Goal: Task Accomplishment & Management: Complete application form

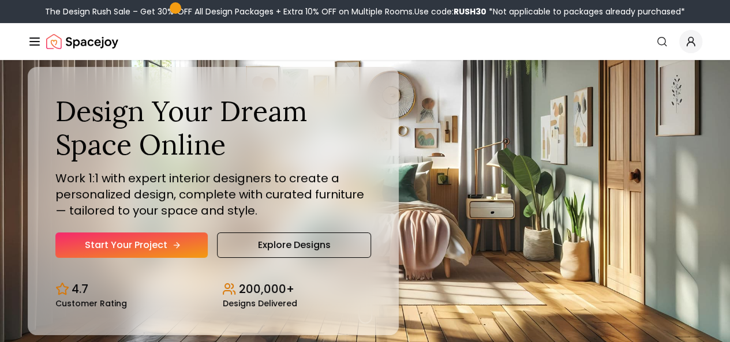
click at [151, 258] on link "Start Your Project" at bounding box center [131, 244] width 152 height 25
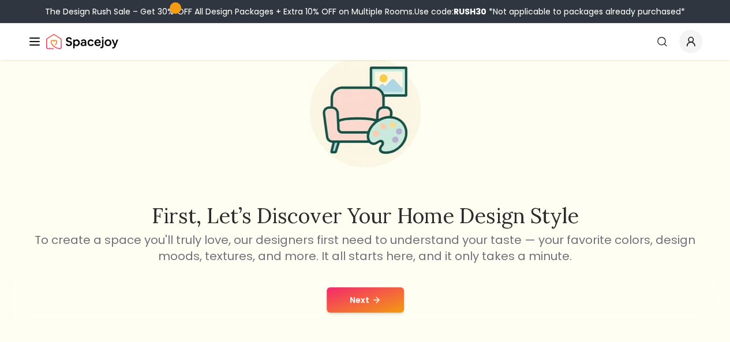
scroll to position [173, 0]
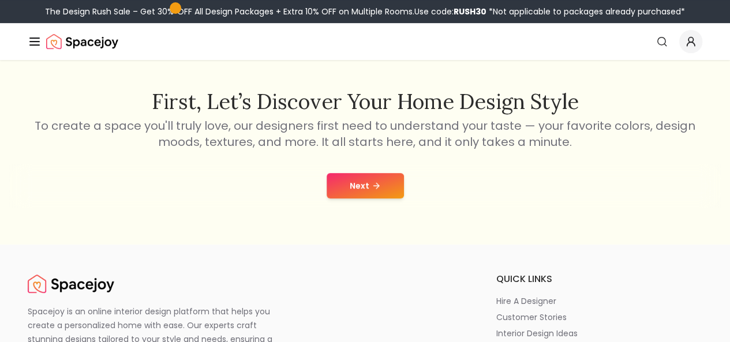
click at [360, 189] on button "Next" at bounding box center [364, 185] width 77 height 25
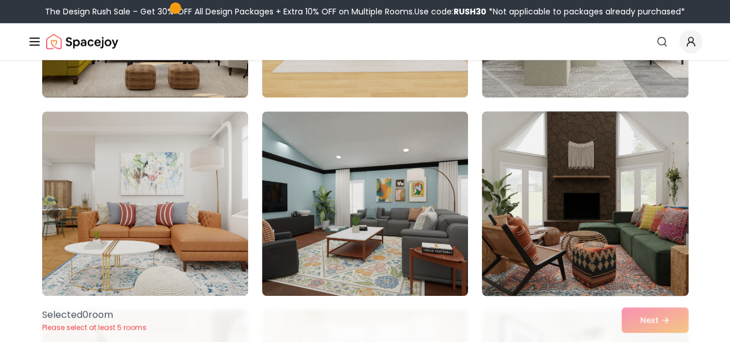
scroll to position [346, 0]
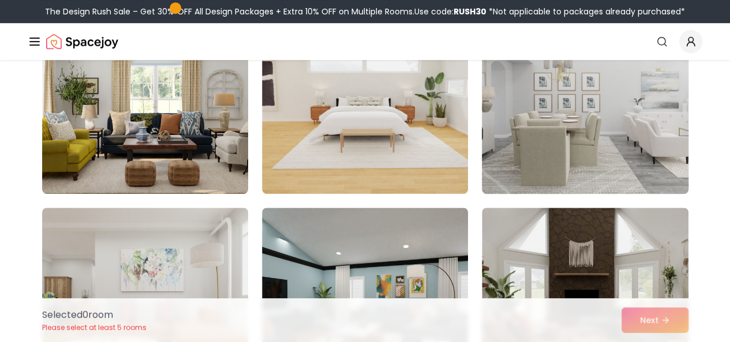
click at [564, 170] on img at bounding box center [584, 102] width 216 height 194
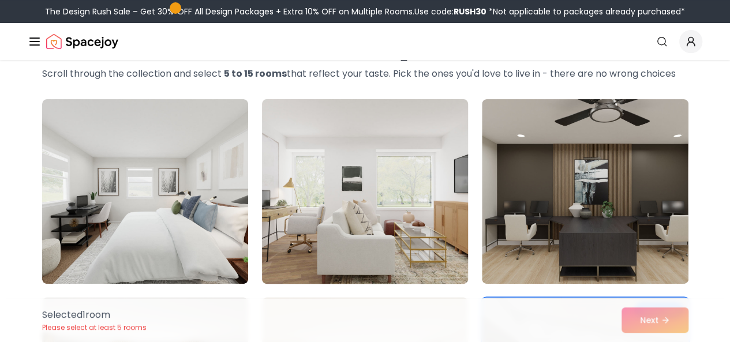
click at [360, 171] on img at bounding box center [365, 192] width 216 height 194
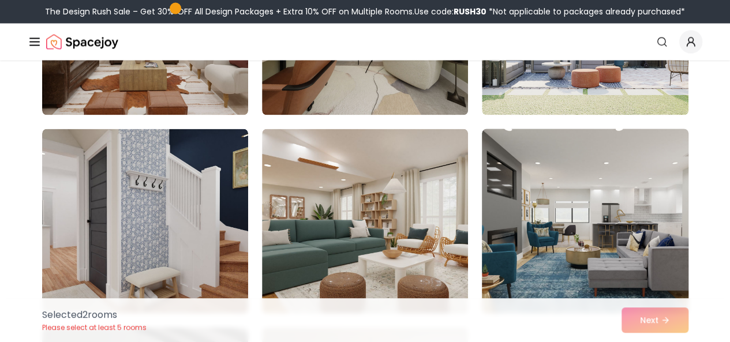
scroll to position [1038, 0]
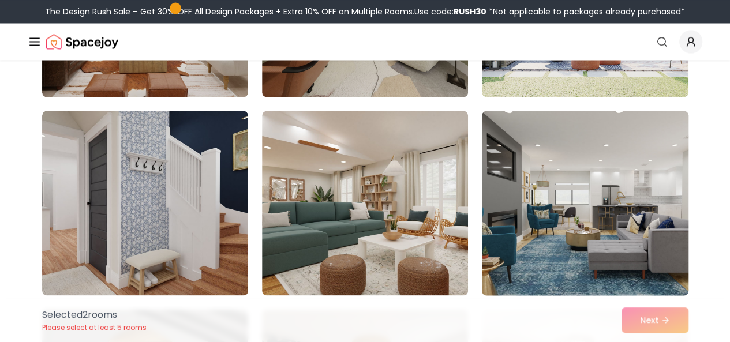
click at [534, 213] on img at bounding box center [584, 203] width 216 height 194
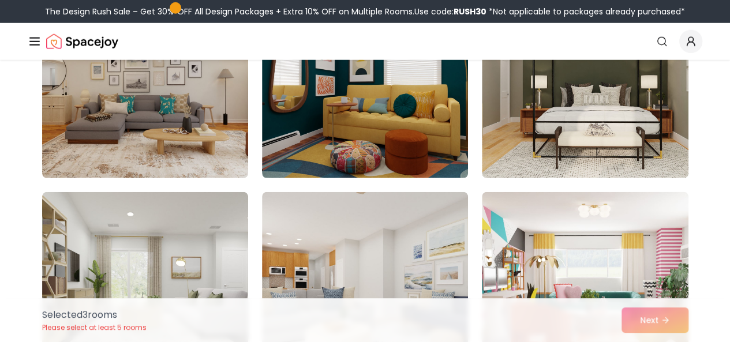
scroll to position [1557, 0]
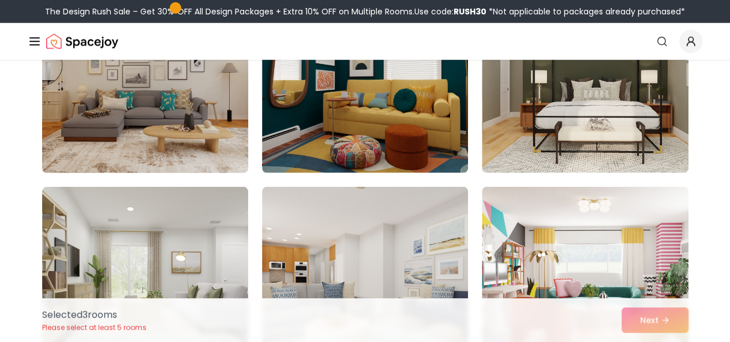
click at [186, 123] on img at bounding box center [145, 81] width 216 height 194
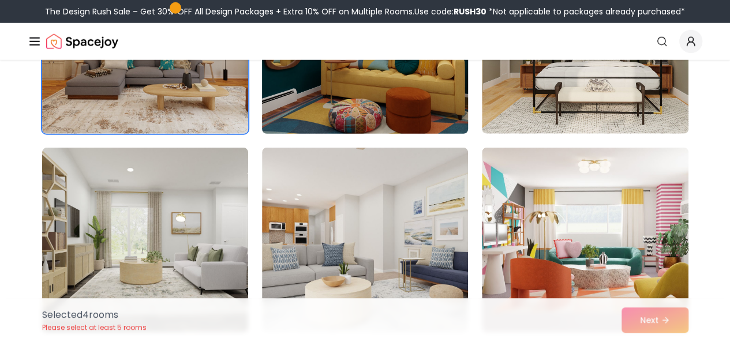
scroll to position [1615, 0]
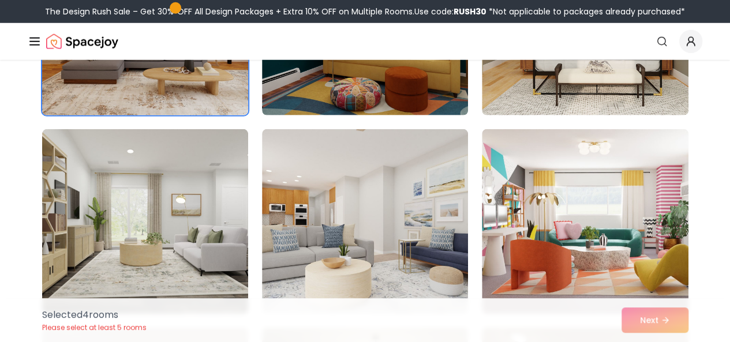
click at [203, 93] on img at bounding box center [145, 23] width 216 height 194
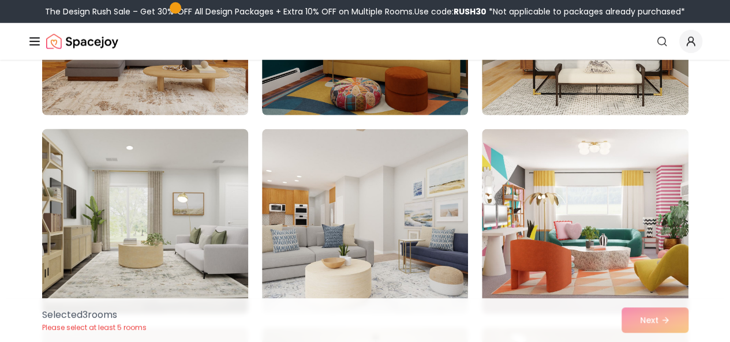
click at [179, 153] on img at bounding box center [145, 222] width 216 height 194
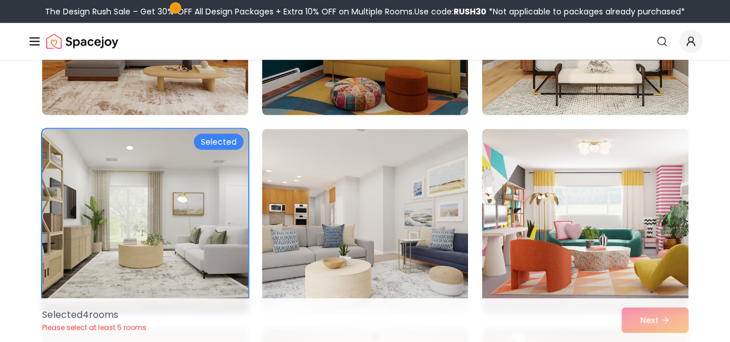
click at [245, 179] on img at bounding box center [145, 222] width 216 height 194
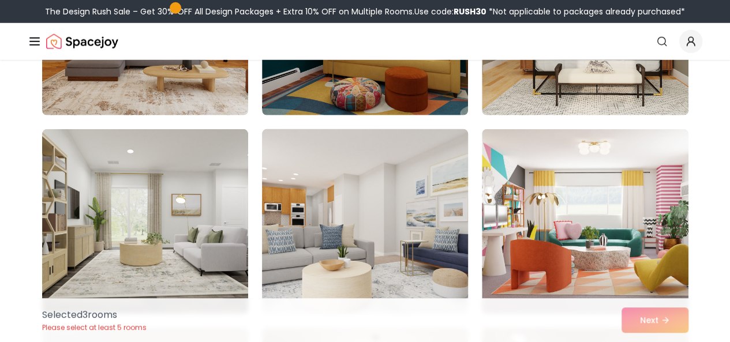
click at [274, 179] on img at bounding box center [365, 222] width 216 height 194
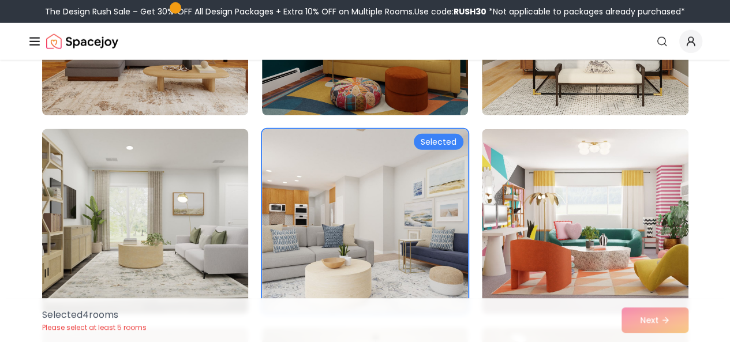
click at [245, 172] on img at bounding box center [145, 222] width 216 height 194
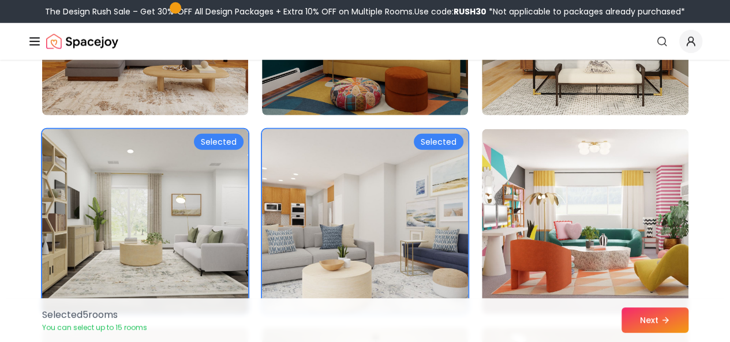
click at [298, 185] on img at bounding box center [365, 222] width 216 height 194
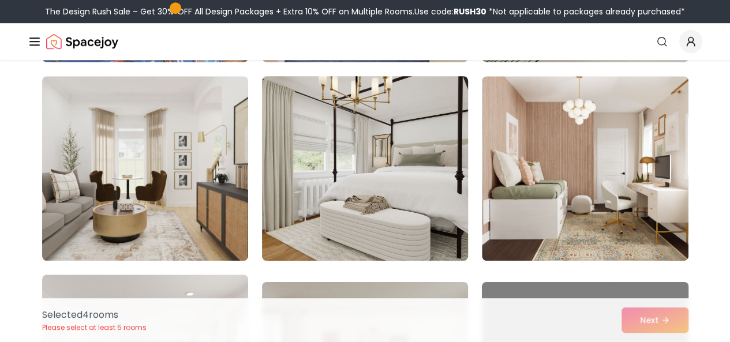
scroll to position [2480, 0]
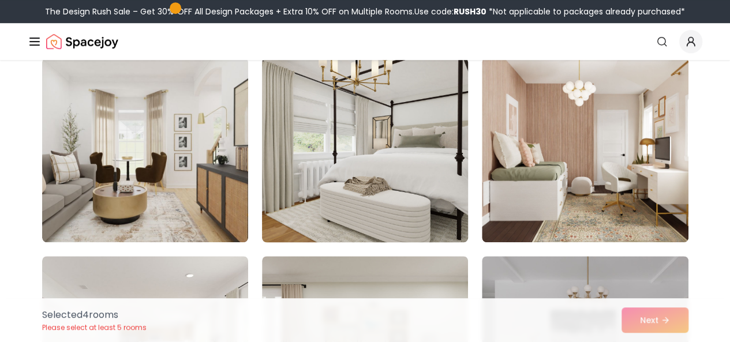
click at [359, 206] on img at bounding box center [365, 150] width 216 height 194
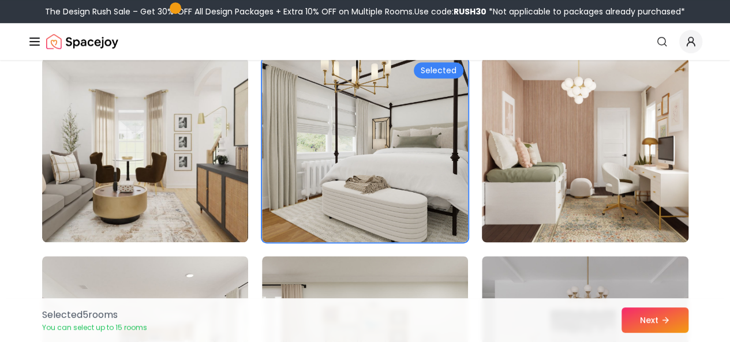
click at [515, 205] on img at bounding box center [584, 150] width 216 height 194
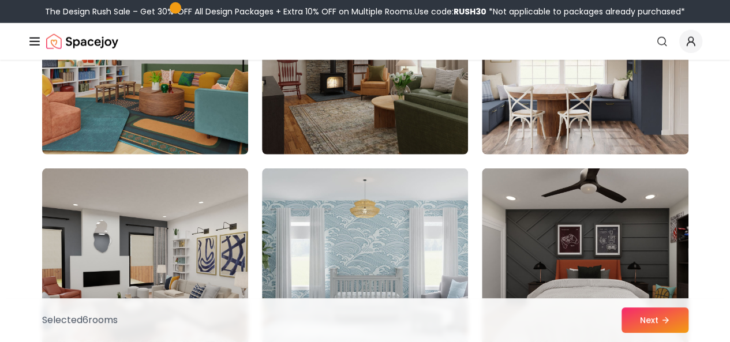
scroll to position [3691, 0]
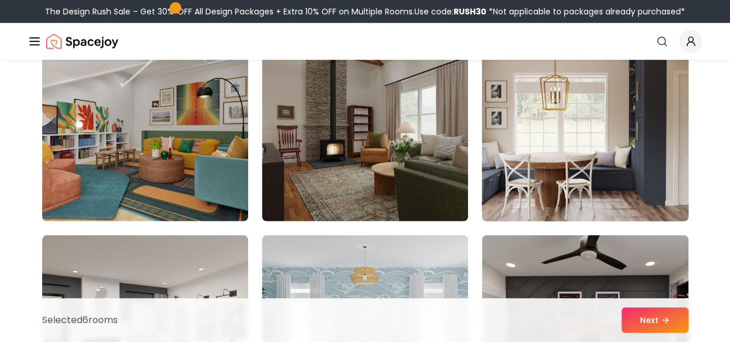
click at [635, 159] on img at bounding box center [584, 129] width 216 height 194
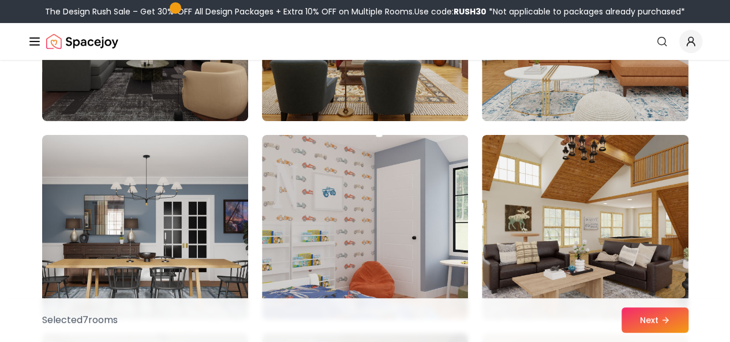
scroll to position [4210, 0]
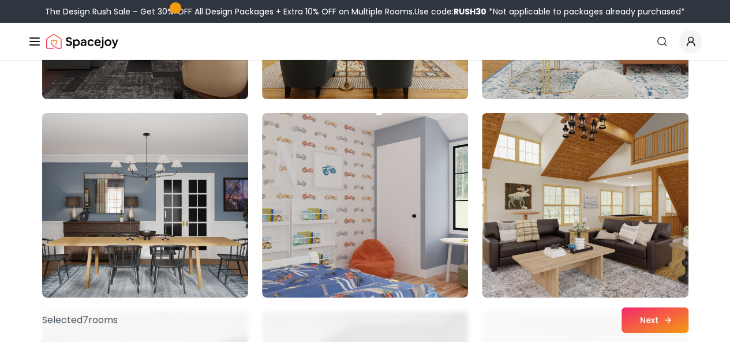
click at [659, 320] on button "Next" at bounding box center [654, 319] width 67 height 25
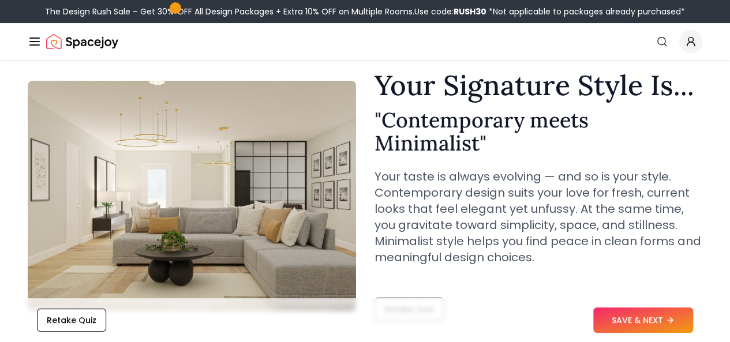
scroll to position [58, 0]
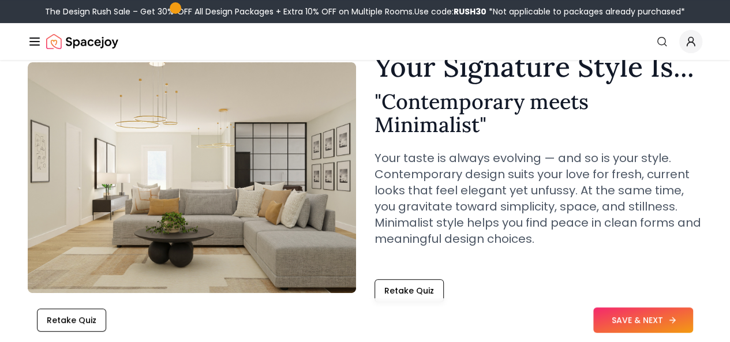
click at [642, 321] on button "SAVE & NEXT" at bounding box center [643, 319] width 100 height 25
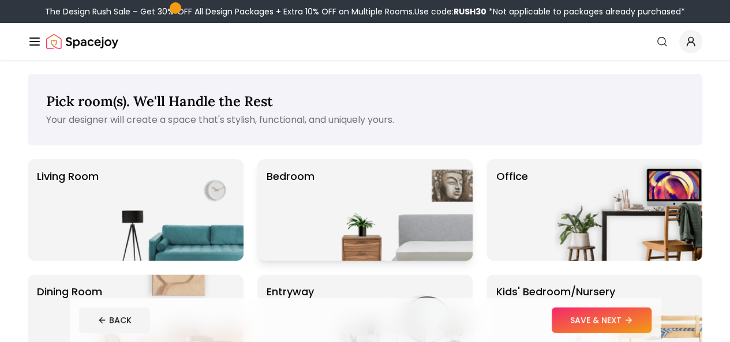
click at [350, 173] on img at bounding box center [399, 210] width 148 height 102
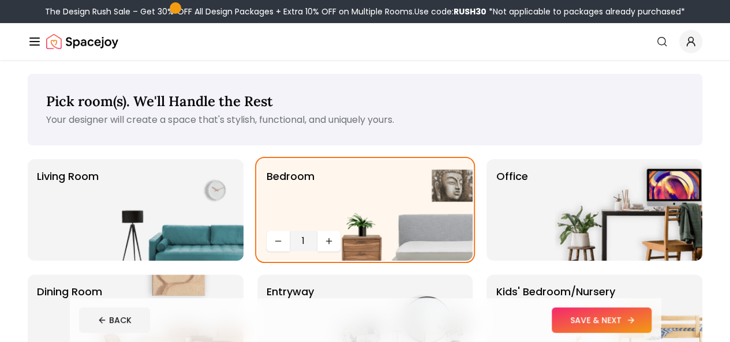
click at [635, 320] on icon at bounding box center [630, 319] width 9 height 9
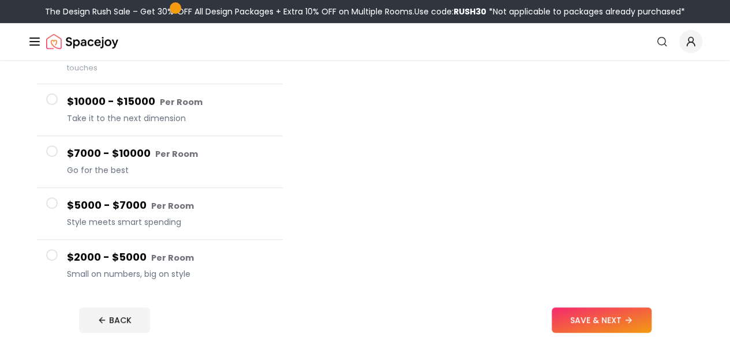
scroll to position [173, 0]
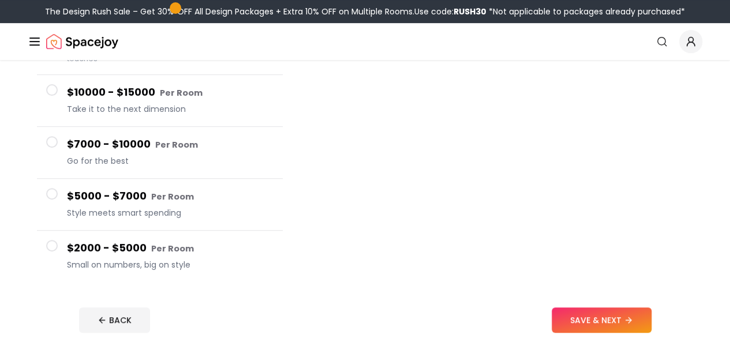
click at [53, 188] on span at bounding box center [52, 194] width 12 height 12
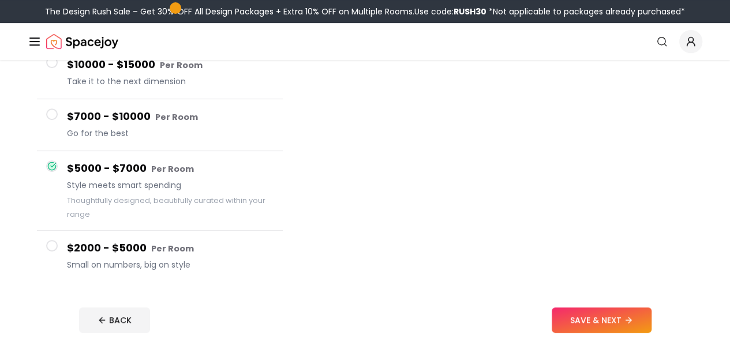
click at [55, 114] on span at bounding box center [52, 114] width 12 height 12
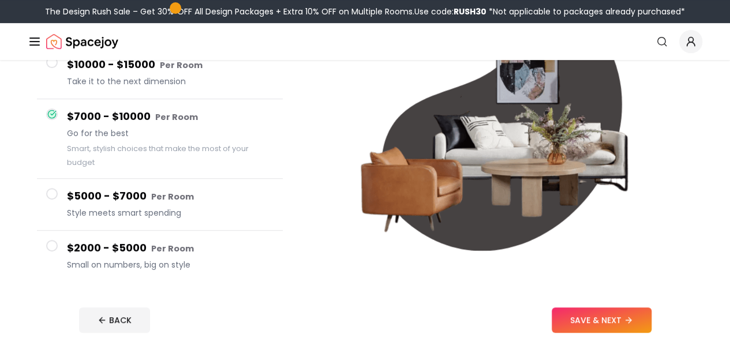
click at [48, 197] on span at bounding box center [52, 194] width 12 height 12
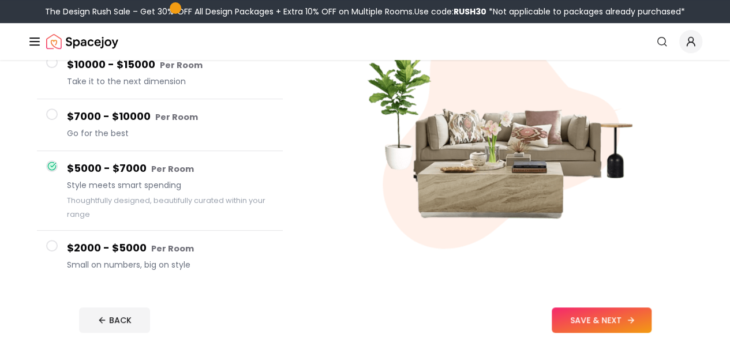
click at [602, 314] on button "SAVE & NEXT" at bounding box center [601, 319] width 100 height 25
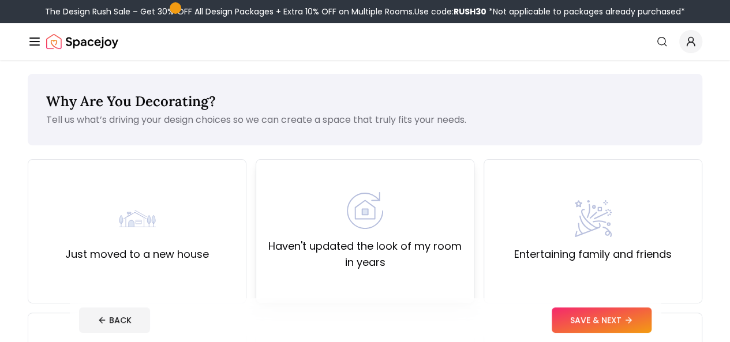
click at [385, 193] on div "Haven't updated the look of my room in years" at bounding box center [364, 231] width 199 height 78
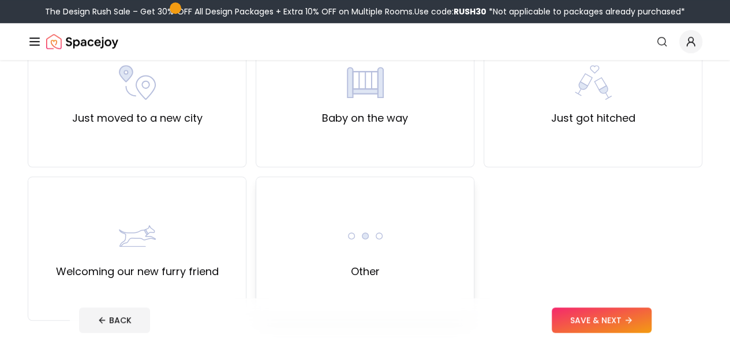
scroll to position [461, 0]
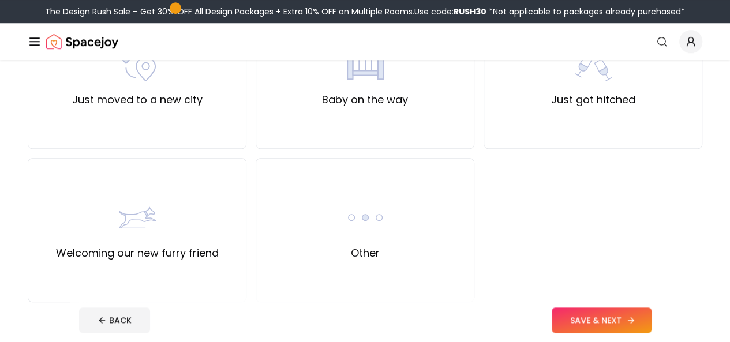
click at [634, 316] on button "SAVE & NEXT" at bounding box center [601, 319] width 100 height 25
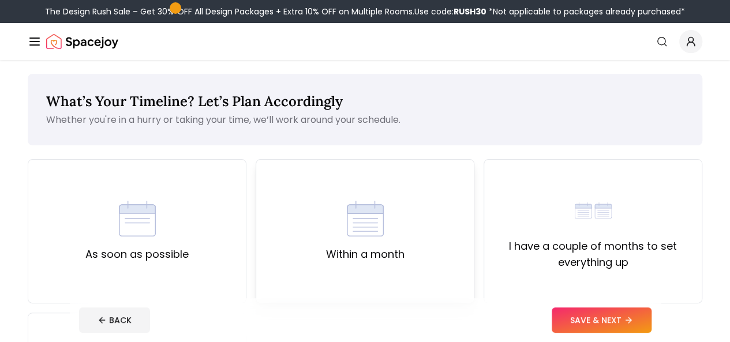
click at [376, 195] on div "Within a month" at bounding box center [365, 231] width 219 height 144
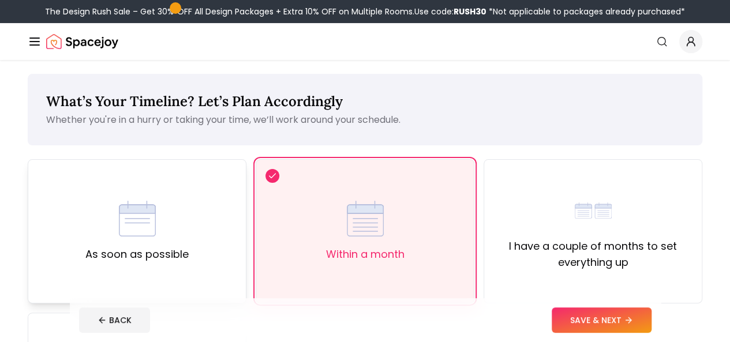
click at [87, 185] on div "As soon as possible" at bounding box center [137, 231] width 219 height 144
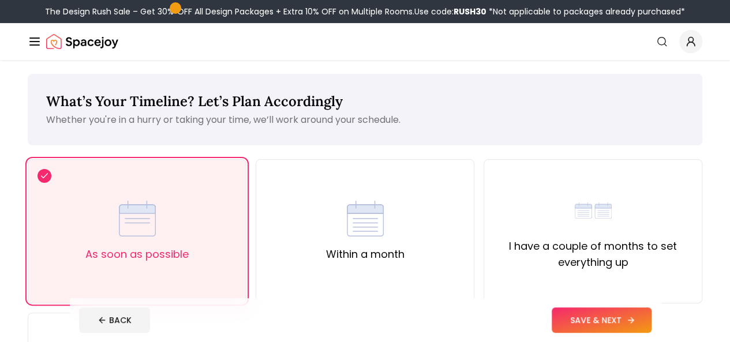
click at [651, 319] on button "SAVE & NEXT" at bounding box center [601, 319] width 100 height 25
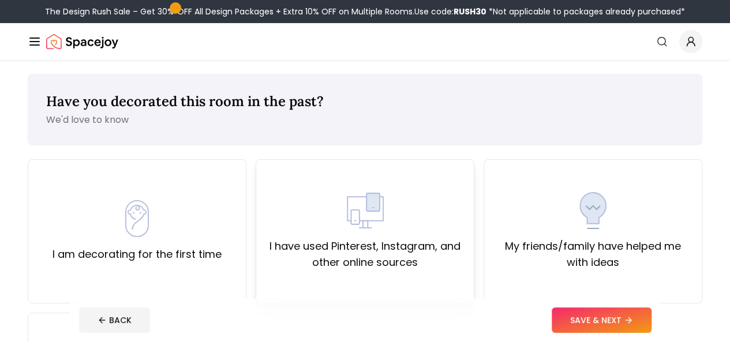
click at [430, 223] on div "I have used Pinterest, Instagram, and other online sources" at bounding box center [364, 231] width 199 height 78
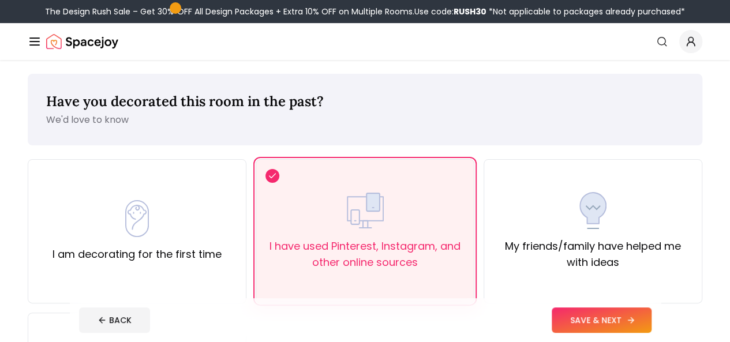
click at [650, 314] on button "SAVE & NEXT" at bounding box center [601, 319] width 100 height 25
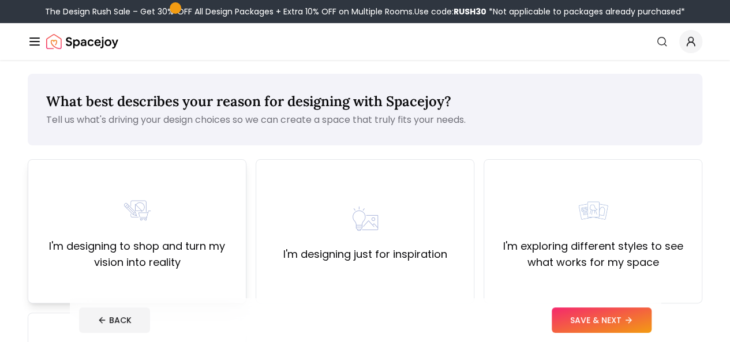
click at [191, 222] on div "I'm designing to shop and turn my vision into reality" at bounding box center [136, 231] width 199 height 78
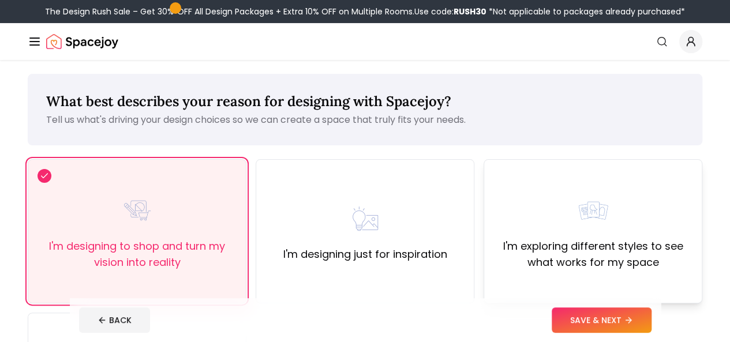
drag, startPoint x: 630, startPoint y: 244, endPoint x: 641, endPoint y: 250, distance: 13.2
click at [632, 245] on label "I'm exploring different styles to see what works for my space" at bounding box center [592, 254] width 199 height 32
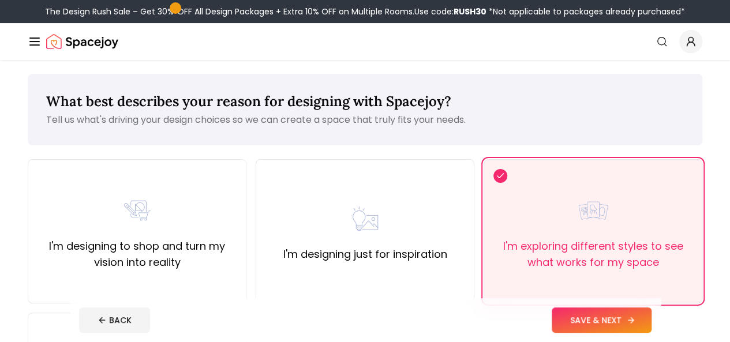
click at [645, 321] on button "SAVE & NEXT" at bounding box center [601, 319] width 100 height 25
click at [0, 0] on link "AI Design" at bounding box center [0, 0] width 0 height 0
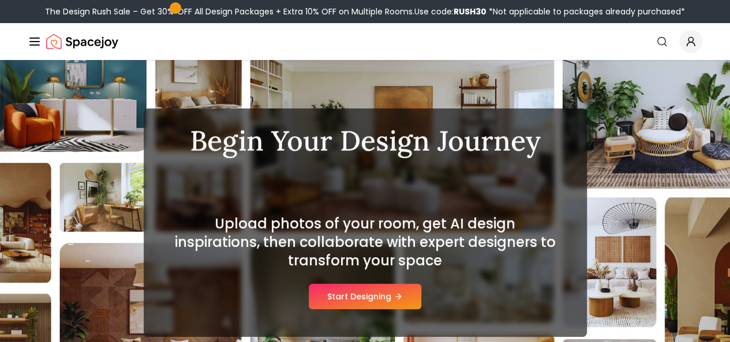
scroll to position [58, 0]
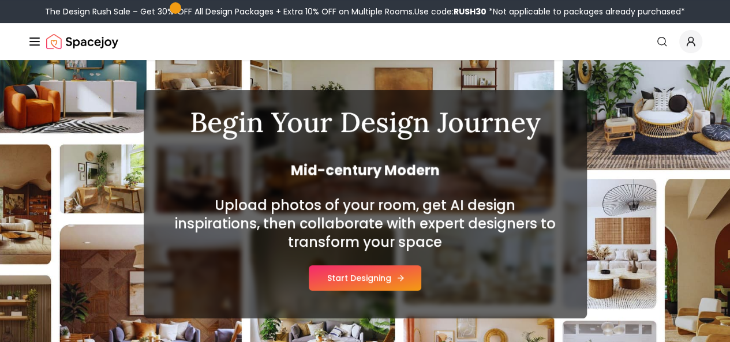
click at [406, 282] on button "Start Designing" at bounding box center [365, 277] width 112 height 25
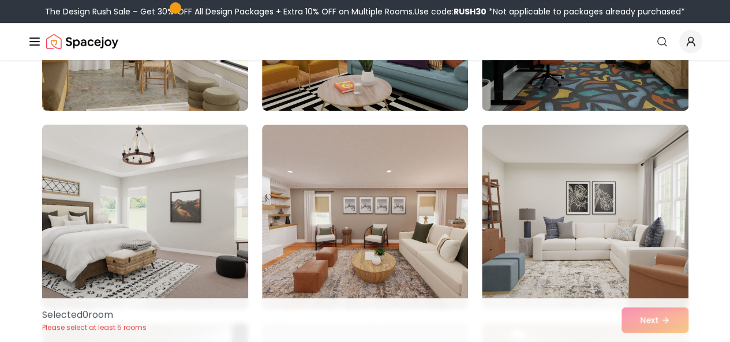
scroll to position [249, 0]
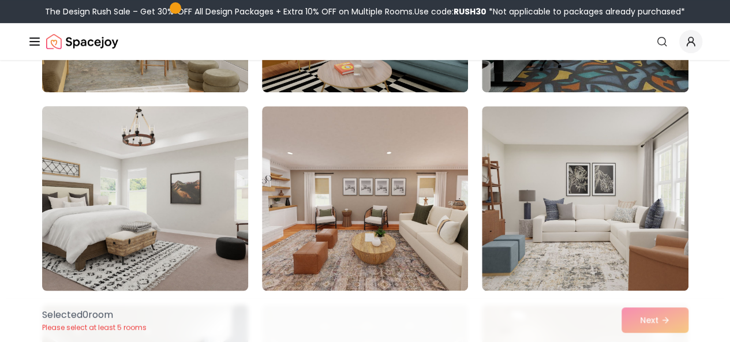
click at [215, 186] on img at bounding box center [145, 199] width 216 height 194
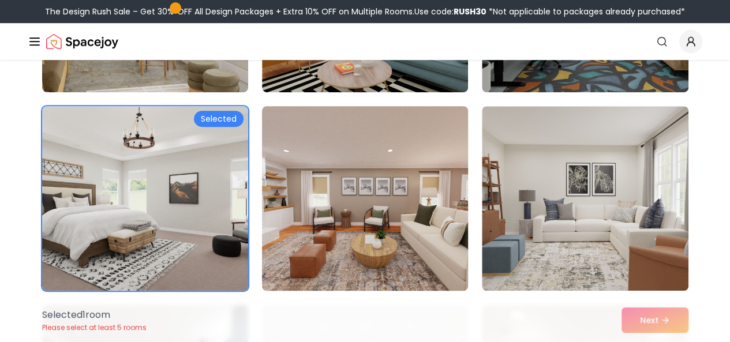
click at [274, 183] on img at bounding box center [365, 199] width 216 height 194
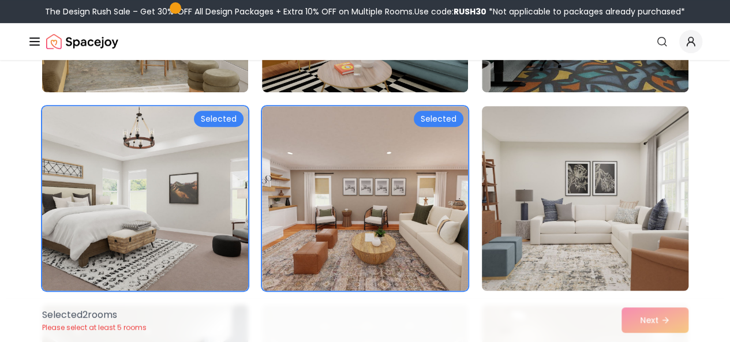
click at [513, 205] on img at bounding box center [584, 199] width 216 height 194
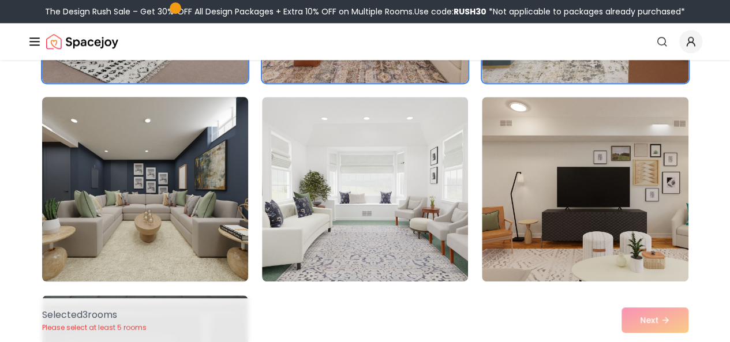
scroll to position [480, 0]
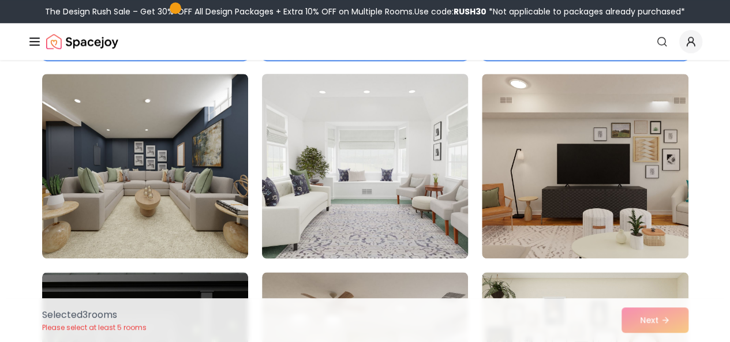
click at [283, 183] on img at bounding box center [365, 166] width 216 height 194
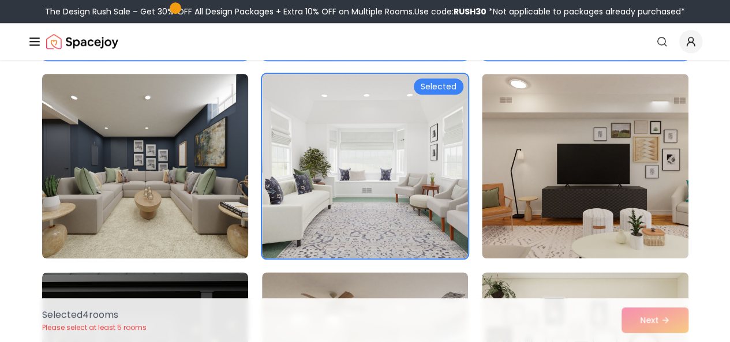
click at [164, 154] on img at bounding box center [145, 166] width 216 height 194
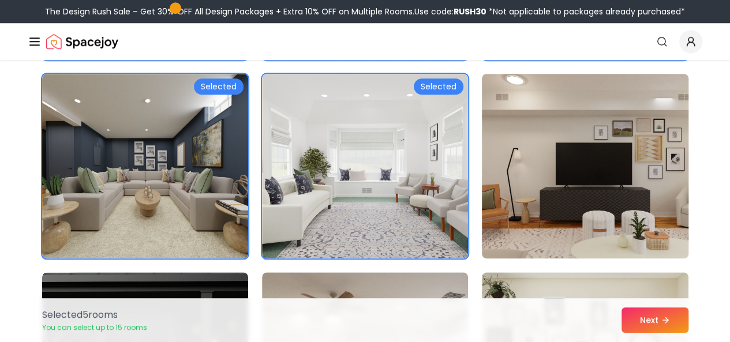
click at [600, 166] on img at bounding box center [584, 166] width 216 height 194
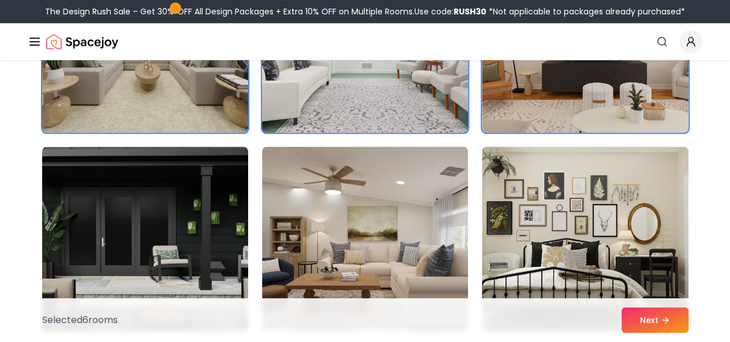
scroll to position [653, 0]
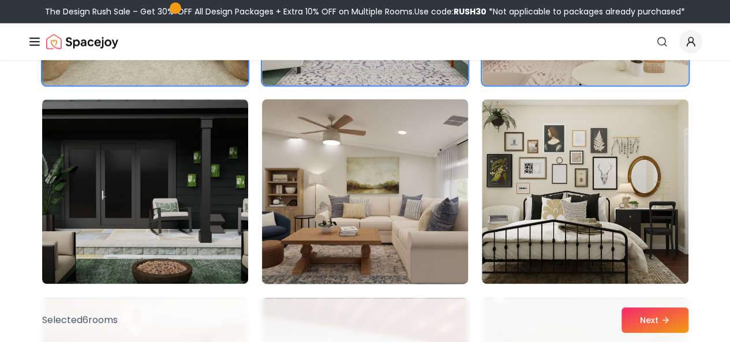
click at [415, 164] on img at bounding box center [365, 192] width 216 height 194
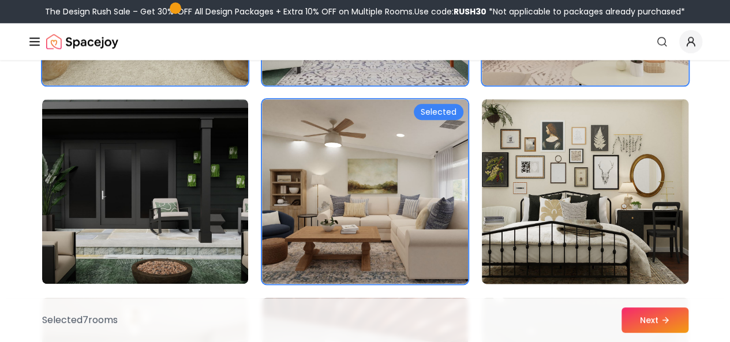
click at [510, 188] on img at bounding box center [584, 192] width 216 height 194
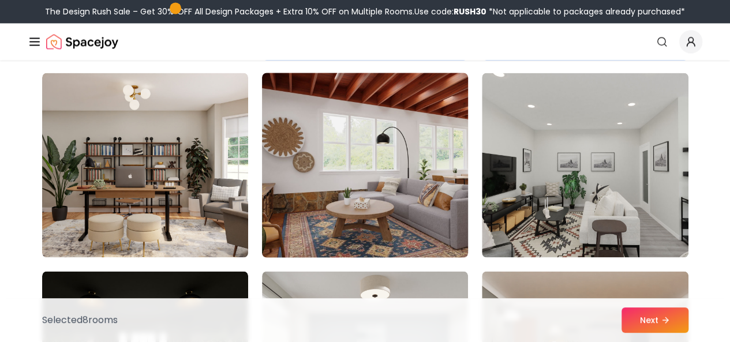
scroll to position [884, 0]
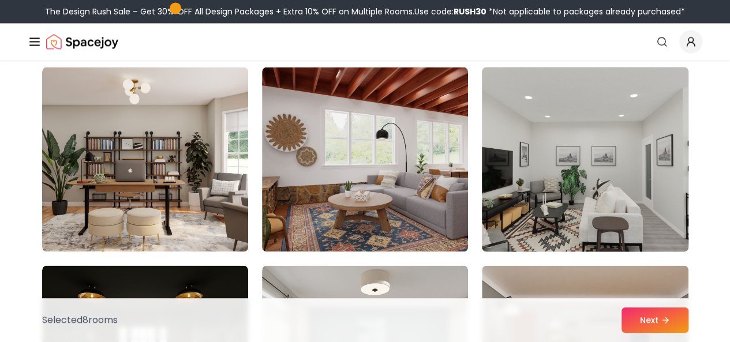
click at [554, 190] on img at bounding box center [584, 159] width 216 height 194
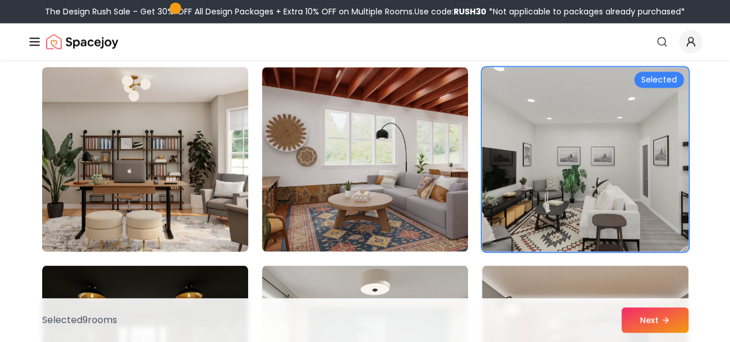
click at [136, 199] on img at bounding box center [145, 159] width 216 height 194
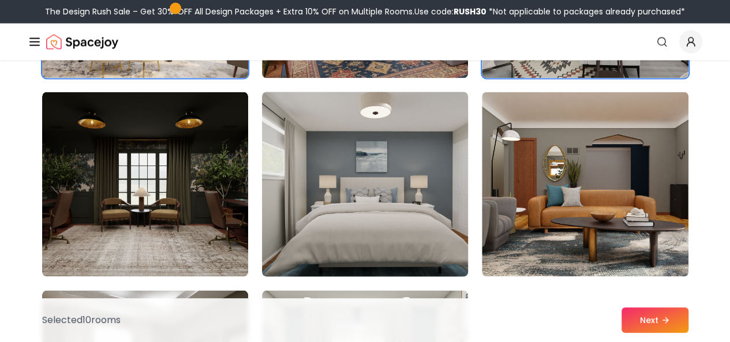
scroll to position [1114, 0]
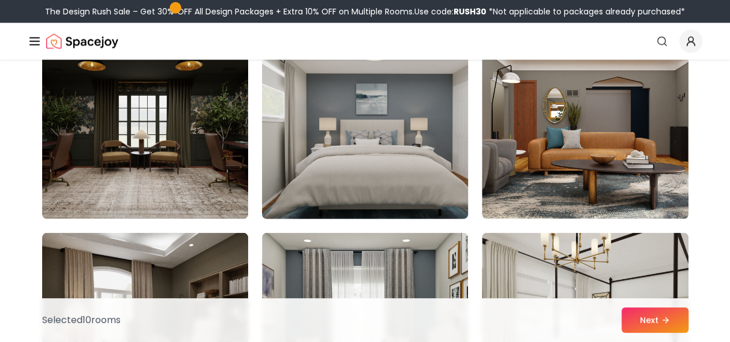
click at [324, 158] on img at bounding box center [365, 127] width 216 height 194
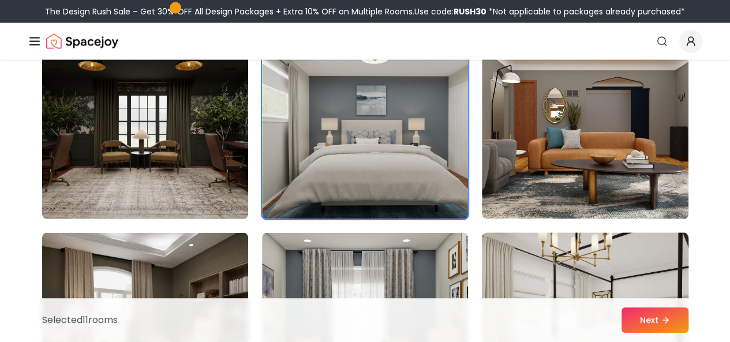
click at [542, 243] on img at bounding box center [584, 325] width 216 height 194
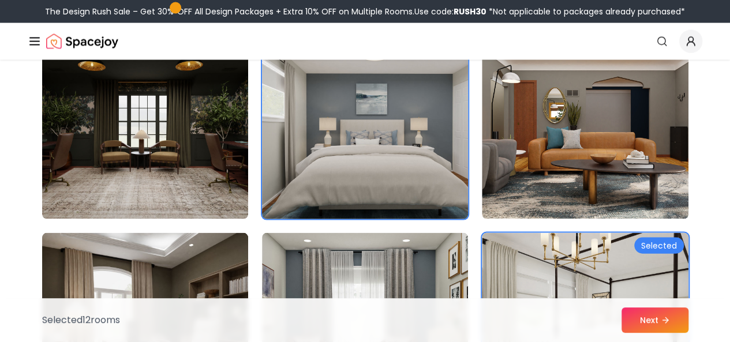
click at [359, 168] on img at bounding box center [365, 127] width 216 height 194
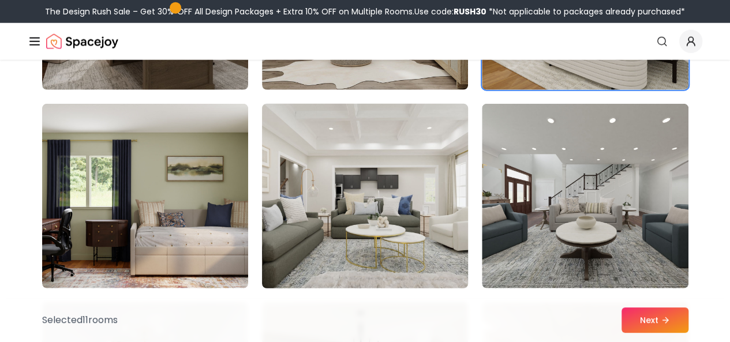
scroll to position [1460, 0]
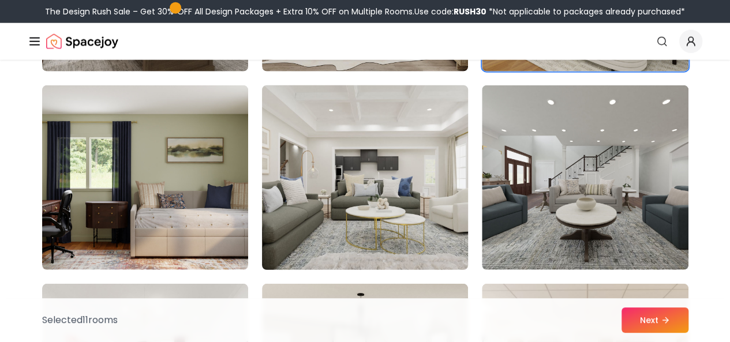
click at [325, 161] on img at bounding box center [365, 178] width 216 height 194
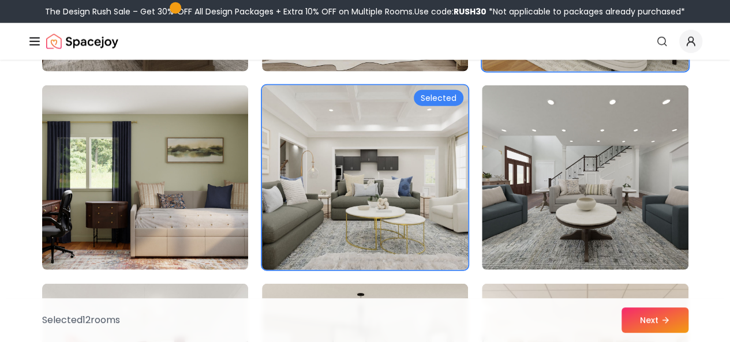
click at [444, 156] on img at bounding box center [365, 178] width 216 height 194
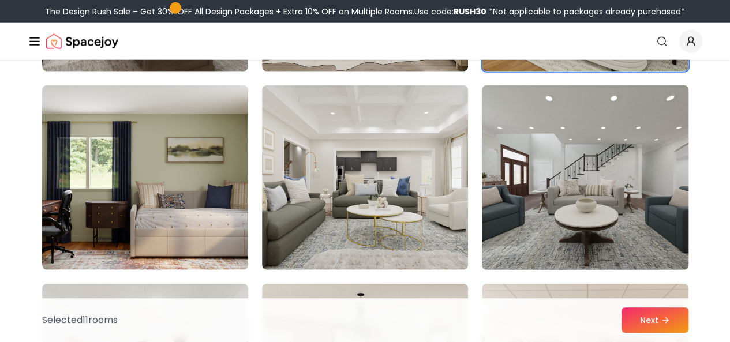
click at [511, 162] on img at bounding box center [584, 178] width 216 height 194
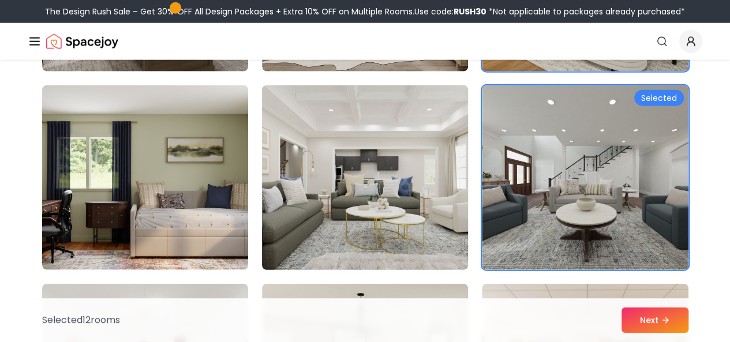
click at [420, 155] on img at bounding box center [365, 178] width 216 height 194
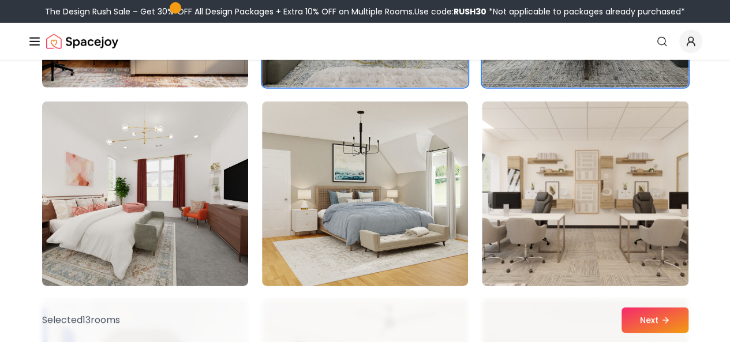
scroll to position [1691, 0]
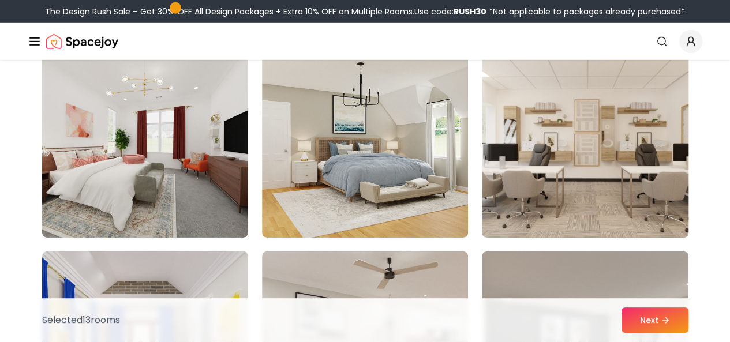
click at [611, 89] on img at bounding box center [584, 145] width 216 height 194
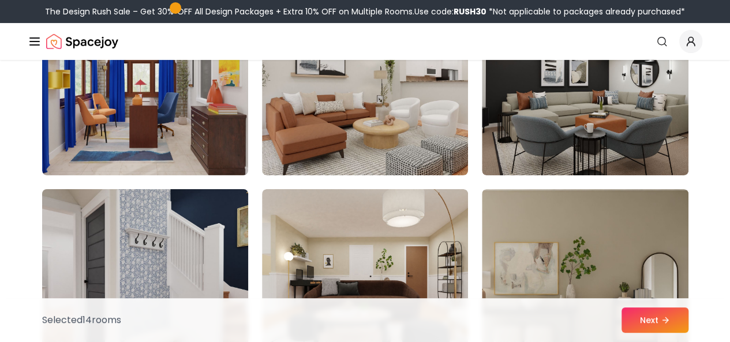
scroll to position [2095, 0]
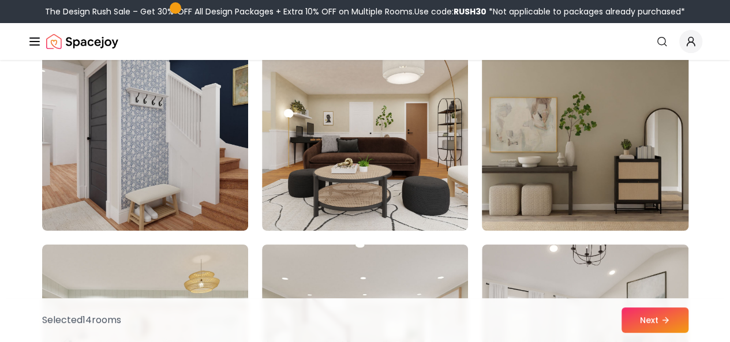
click at [538, 127] on img at bounding box center [584, 139] width 216 height 194
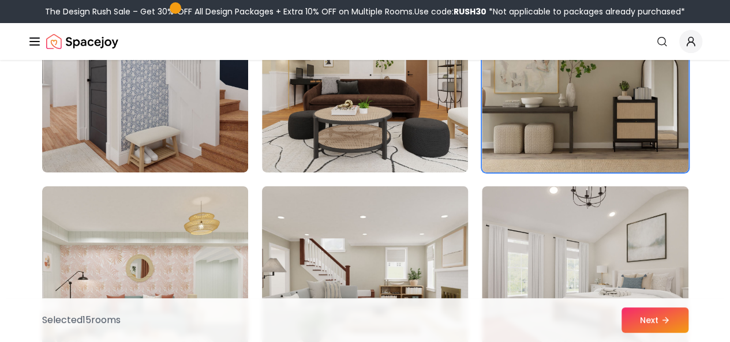
scroll to position [2210, 0]
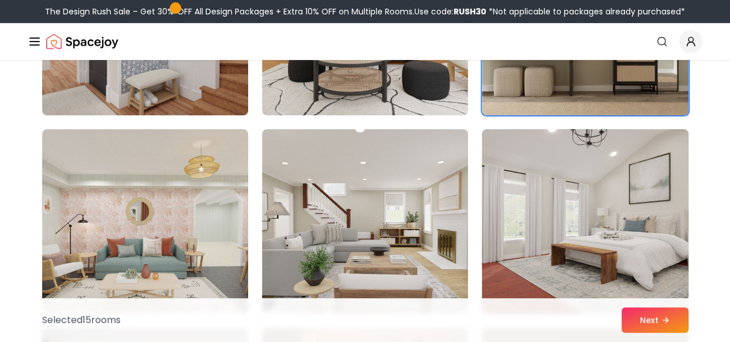
click at [542, 185] on img at bounding box center [584, 222] width 216 height 194
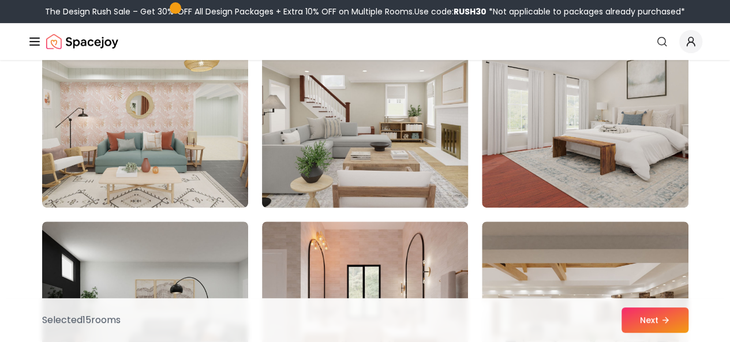
scroll to position [2326, 0]
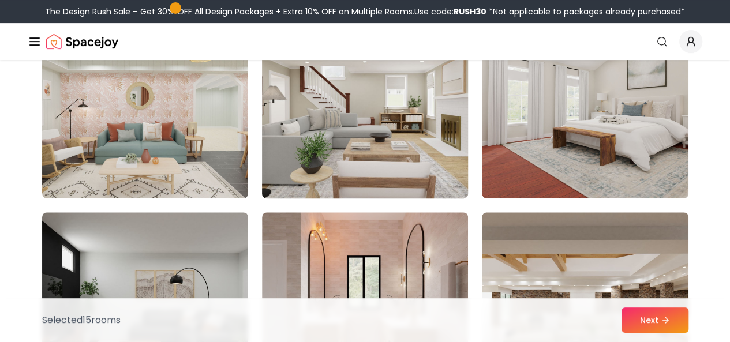
click at [425, 122] on img at bounding box center [365, 106] width 216 height 194
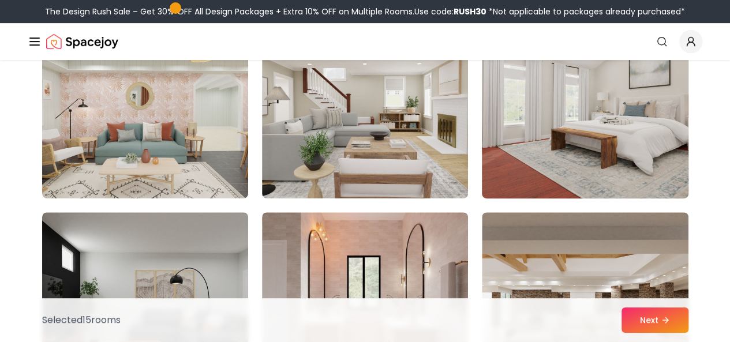
click at [514, 139] on img at bounding box center [584, 106] width 216 height 194
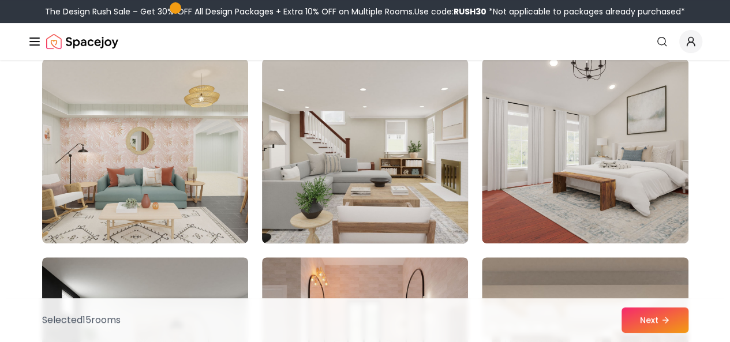
scroll to position [2210, 0]
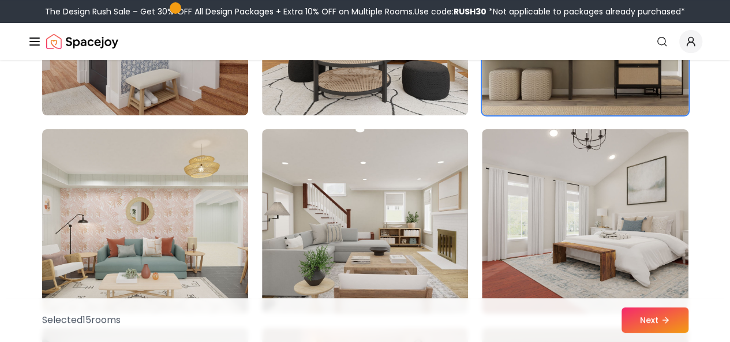
click at [543, 74] on img at bounding box center [584, 23] width 216 height 194
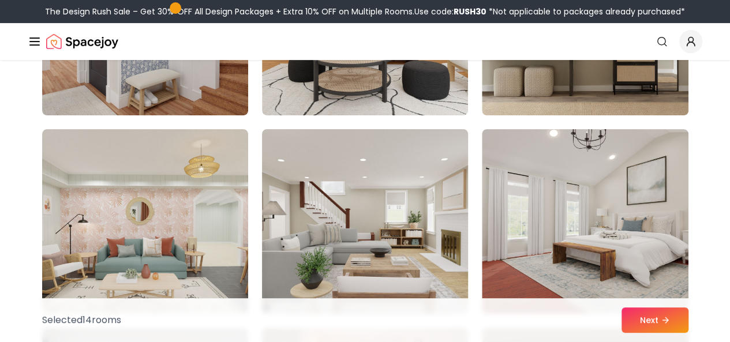
click at [436, 186] on img at bounding box center [365, 222] width 216 height 194
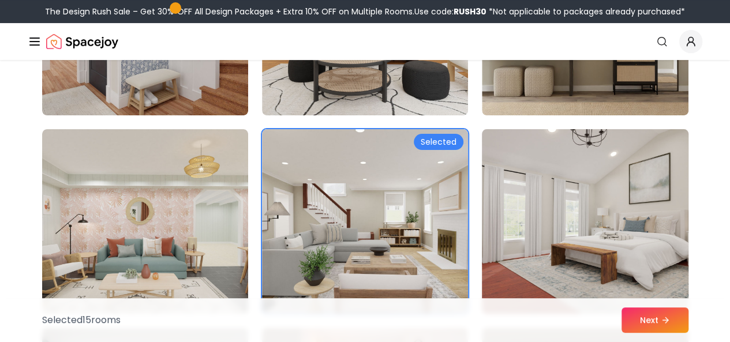
drag, startPoint x: 517, startPoint y: 173, endPoint x: 529, endPoint y: 156, distance: 21.1
click at [518, 172] on img at bounding box center [584, 222] width 216 height 194
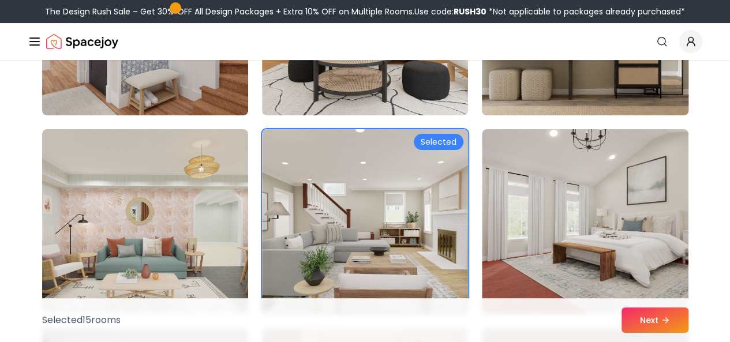
click at [529, 96] on img at bounding box center [584, 23] width 216 height 194
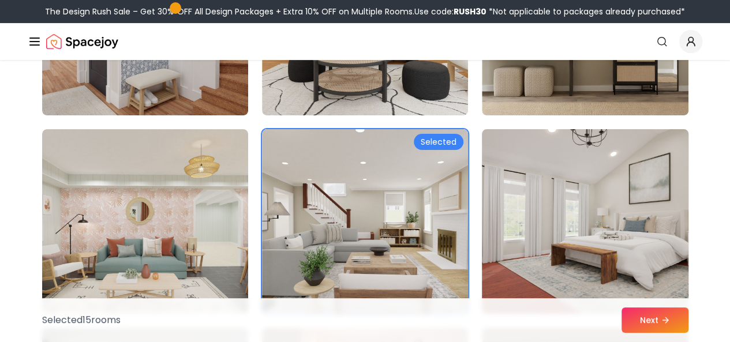
click at [518, 182] on img at bounding box center [584, 222] width 216 height 194
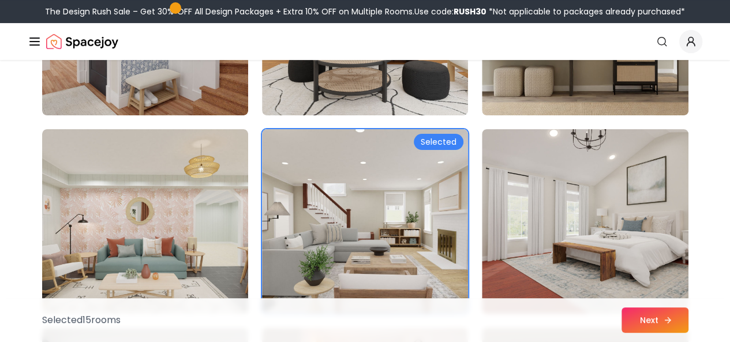
click at [653, 318] on button "Next" at bounding box center [654, 319] width 67 height 25
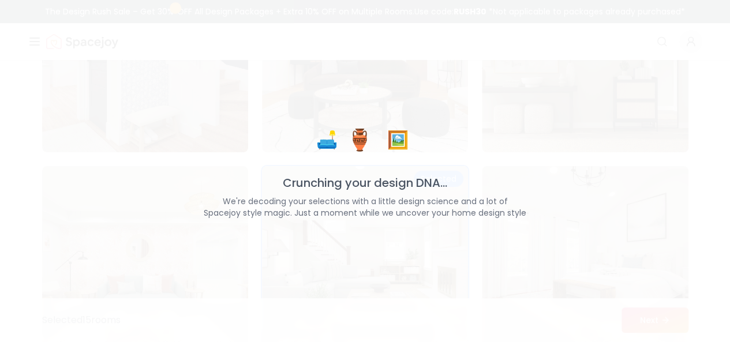
scroll to position [2247, 0]
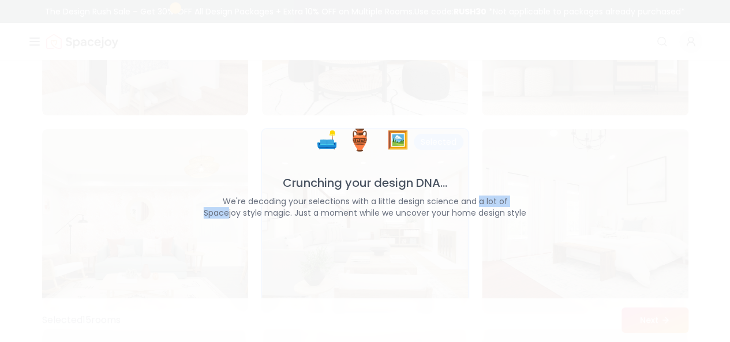
drag, startPoint x: 229, startPoint y: 208, endPoint x: 494, endPoint y: 206, distance: 264.7
click at [494, 206] on p "We're decoding your selections with a little design science and a lot of Spacej…" at bounding box center [364, 207] width 365 height 23
click at [520, 196] on p "We're decoding your selections with a little design science and a lot of Spacej…" at bounding box center [364, 207] width 365 height 23
click at [504, 201] on p "We're decoding your selections with a little design science and a lot of Spacej…" at bounding box center [364, 207] width 365 height 23
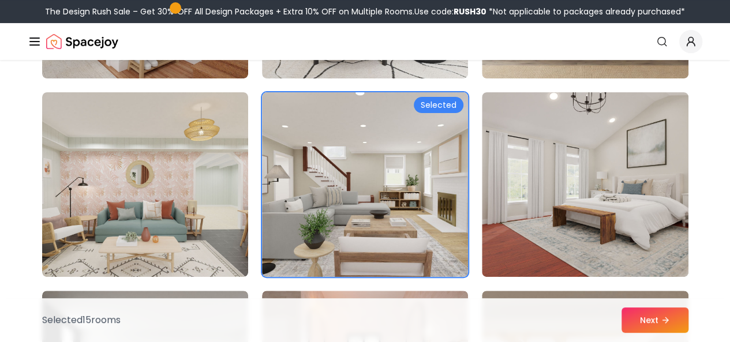
scroll to position [2210, 0]
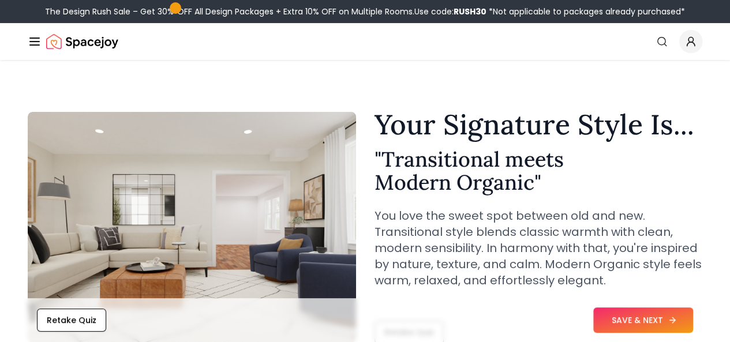
click at [650, 309] on button "SAVE & NEXT" at bounding box center [643, 319] width 100 height 25
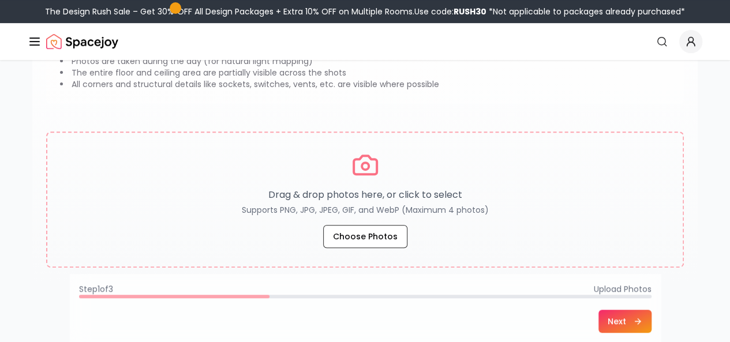
scroll to position [231, 0]
